Goal: Check status: Check status

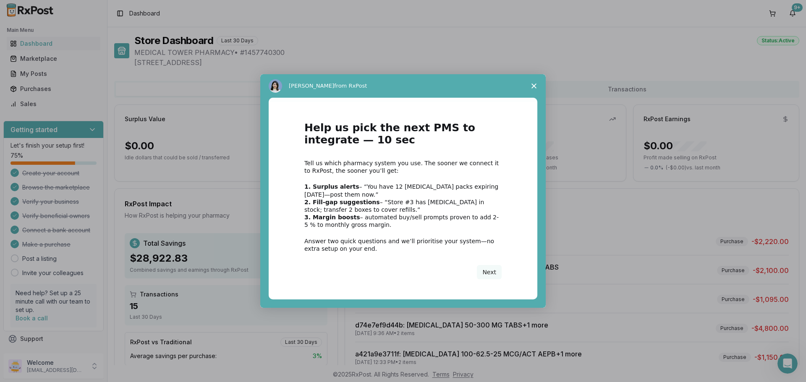
click at [530, 88] on span "Close survey" at bounding box center [533, 85] width 23 height 23
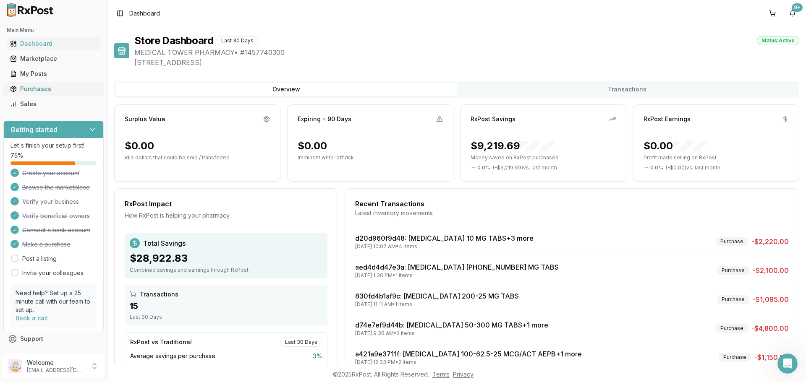
click at [37, 89] on div "Purchases" at bounding box center [53, 89] width 87 height 8
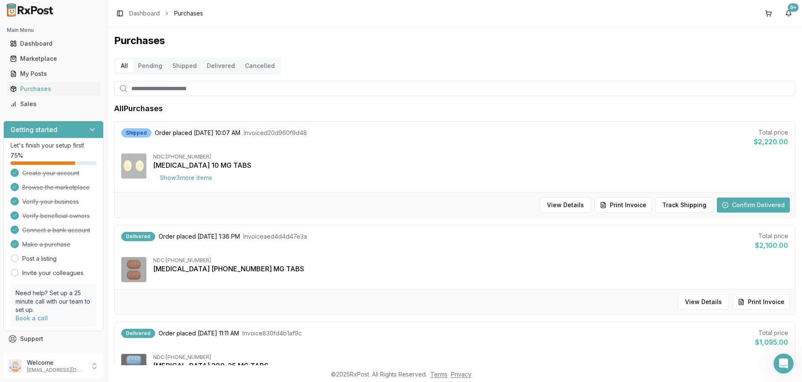
click at [759, 209] on button "Confirm Delivered" at bounding box center [753, 205] width 73 height 15
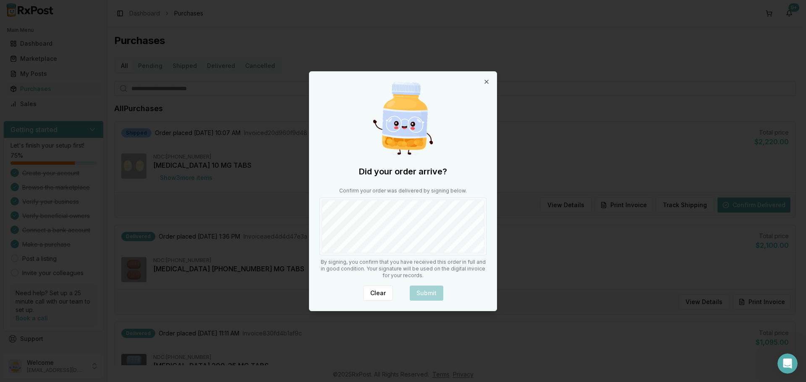
click at [493, 233] on div "Did your order arrive? Confirm your order was delivered by signing below. By si…" at bounding box center [402, 191] width 187 height 239
drag, startPoint x: 443, startPoint y: 289, endPoint x: 431, endPoint y: 296, distance: 13.9
click at [431, 296] on div "Clear Submit" at bounding box center [402, 293] width 167 height 15
click at [431, 296] on button "Submit" at bounding box center [426, 293] width 34 height 15
